Goal: Find specific page/section: Find specific page/section

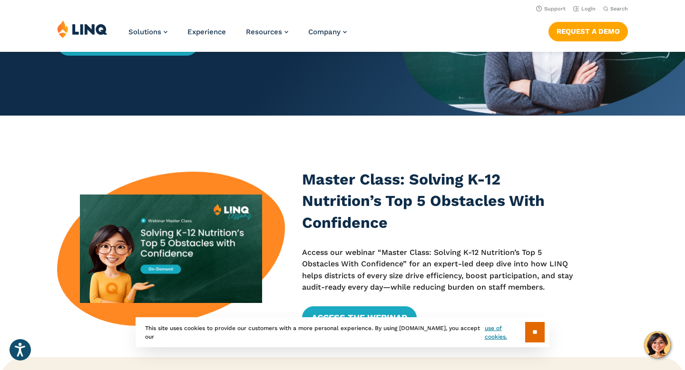
scroll to position [12, 0]
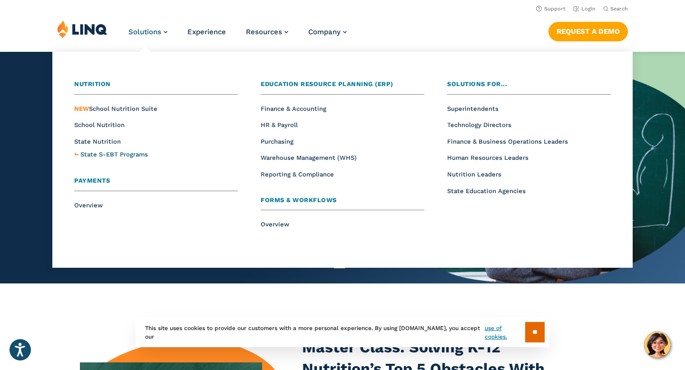
click at [115, 155] on span "State S-EBT Programs" at bounding box center [114, 154] width 68 height 7
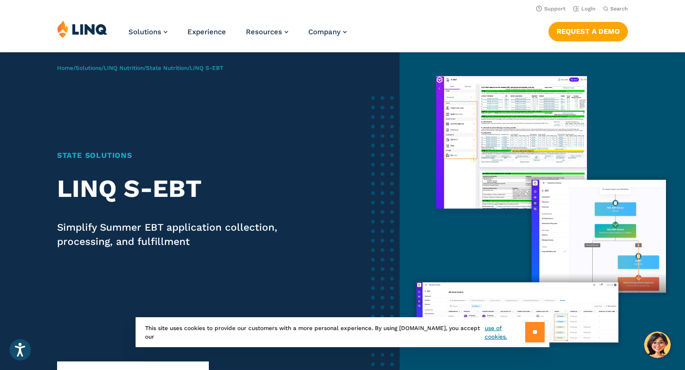
click at [530, 331] on input "**" at bounding box center [535, 332] width 20 height 20
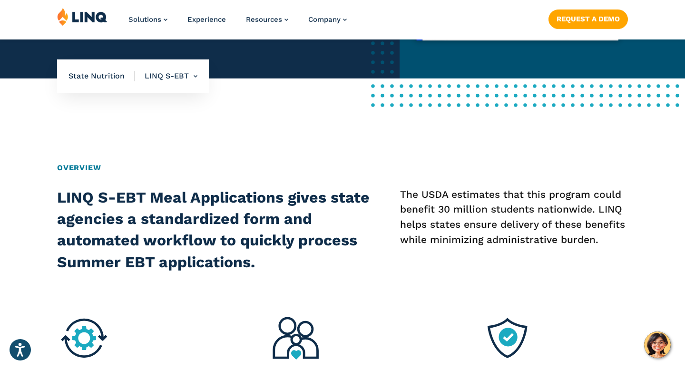
scroll to position [303, 0]
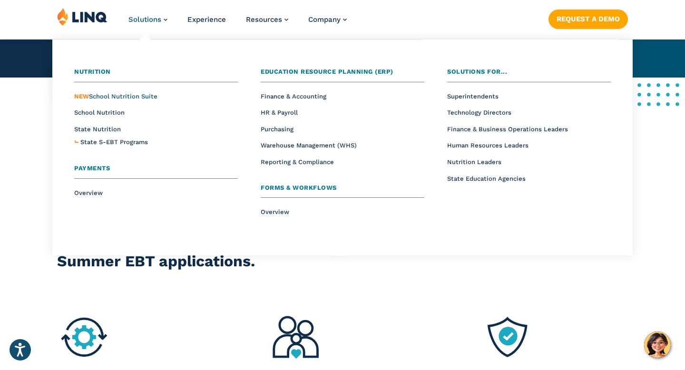
click at [136, 99] on span "NEW School Nutrition Suite" at bounding box center [115, 96] width 83 height 7
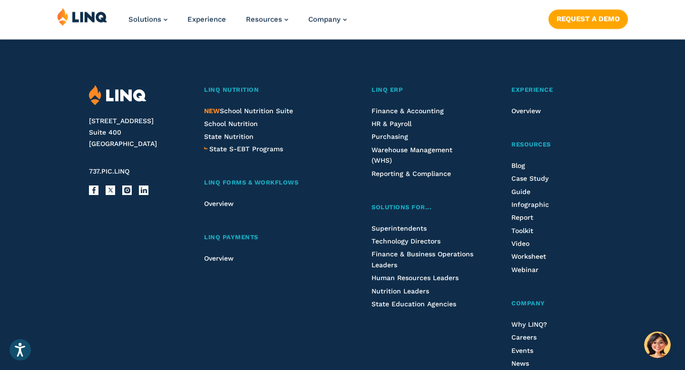
scroll to position [1134, 0]
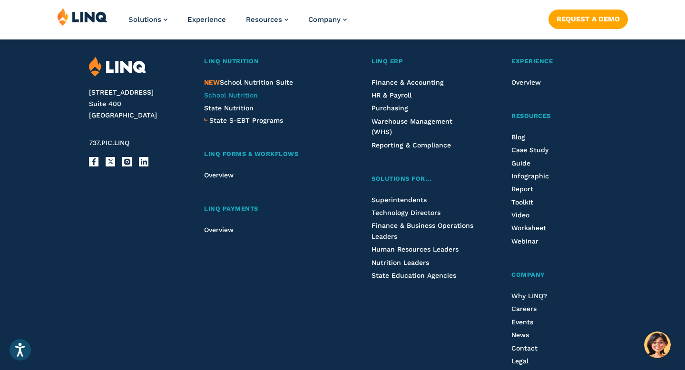
click at [222, 99] on span "School Nutrition" at bounding box center [231, 95] width 54 height 8
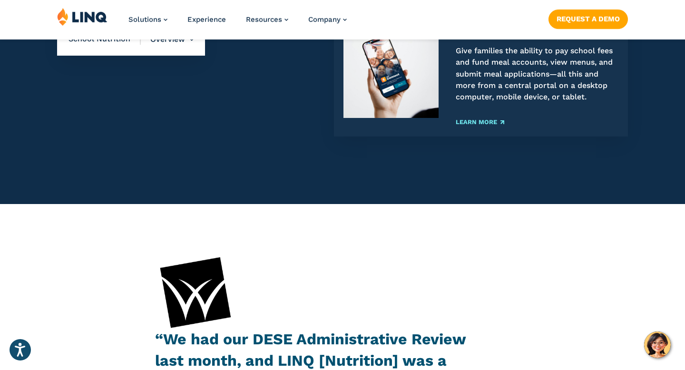
scroll to position [1379, 0]
